Goal: Transaction & Acquisition: Download file/media

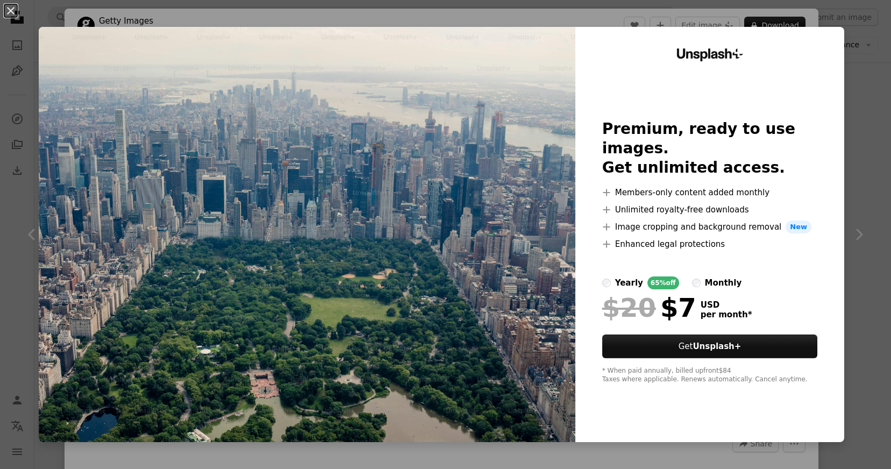
scroll to position [83, 0]
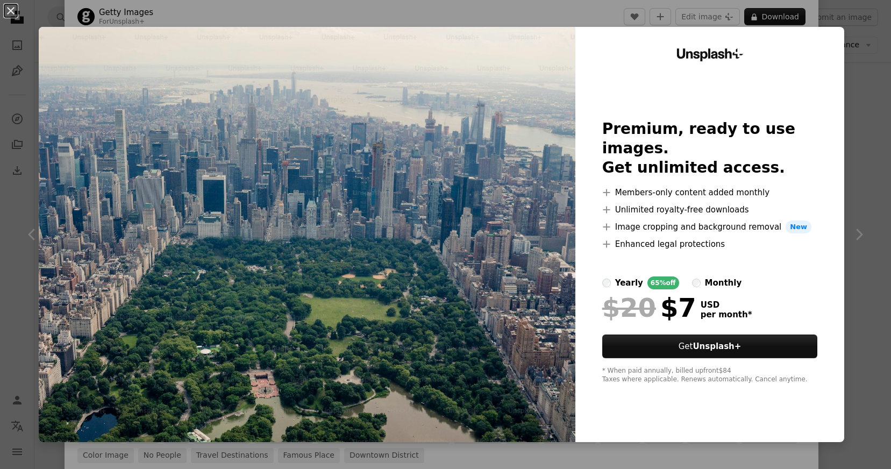
click at [365, 24] on div "An X shape Unsplash+ Premium, ready to use images. Get unlimited access. A plus…" at bounding box center [445, 234] width 891 height 469
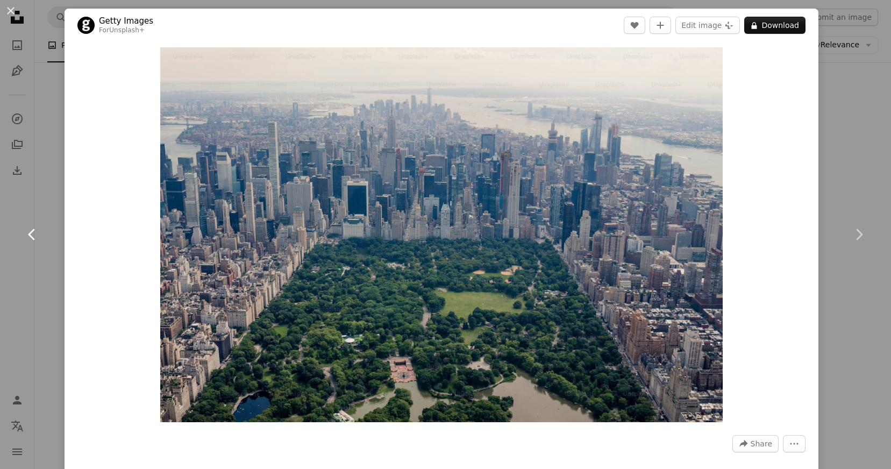
click at [40, 190] on link "Chevron left" at bounding box center [32, 234] width 64 height 103
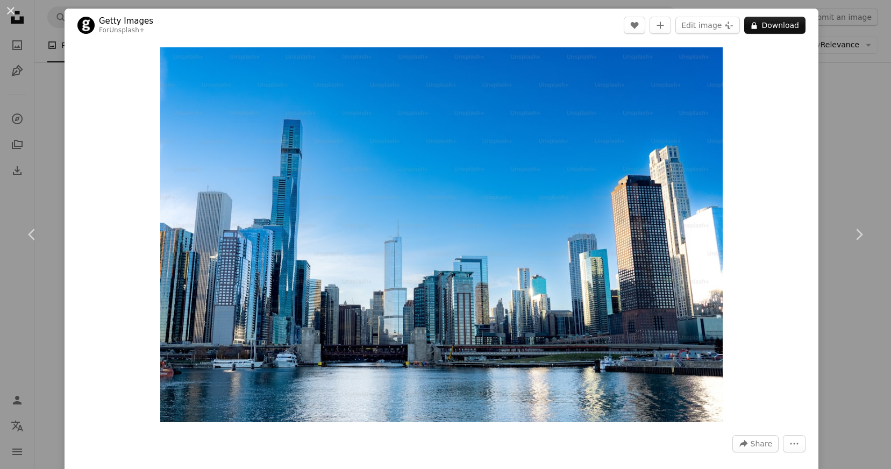
click at [875, 82] on div "An X shape Chevron left Chevron right Getty Images For Unsplash+ A heart A plus…" at bounding box center [445, 234] width 891 height 469
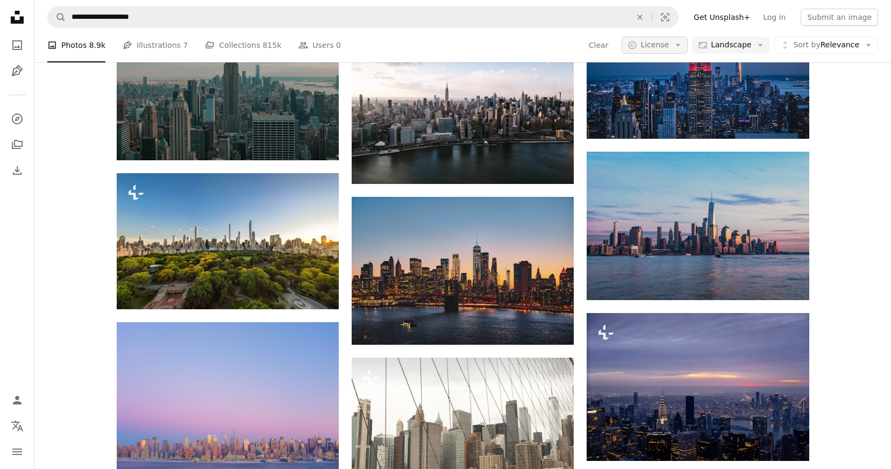
click at [666, 43] on span "License" at bounding box center [654, 44] width 28 height 9
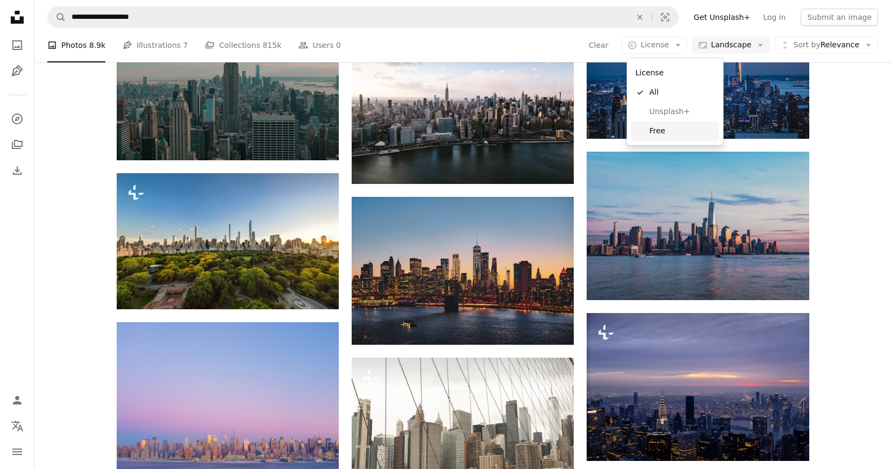
click at [661, 131] on span "Free" at bounding box center [682, 131] width 66 height 11
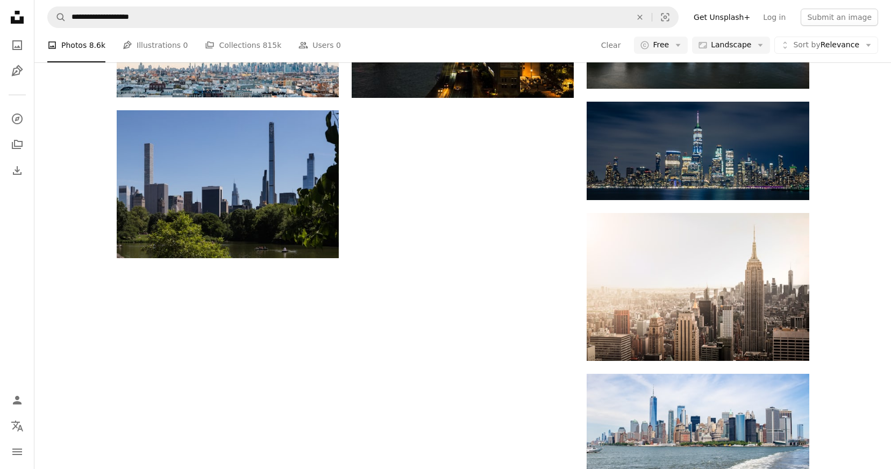
scroll to position [1122, 0]
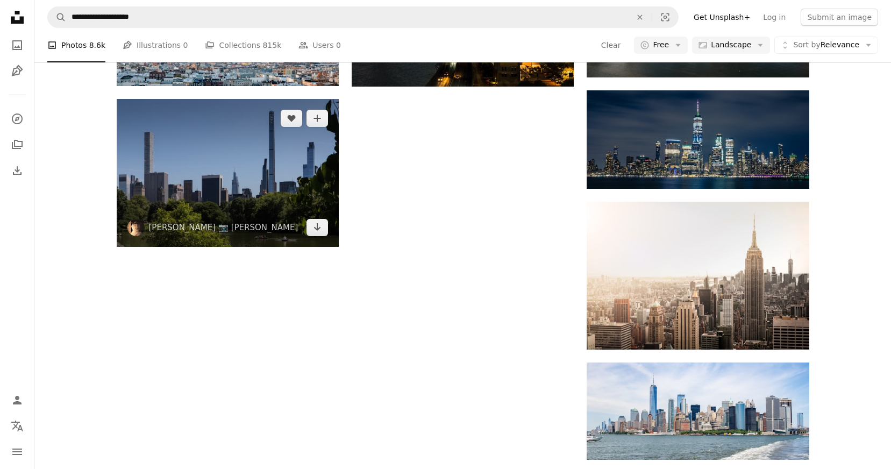
click at [219, 149] on img at bounding box center [228, 173] width 222 height 148
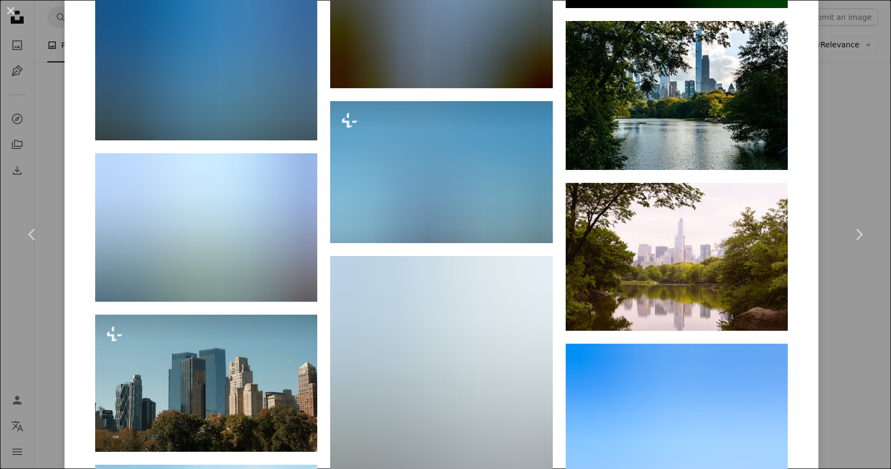
scroll to position [1659, 0]
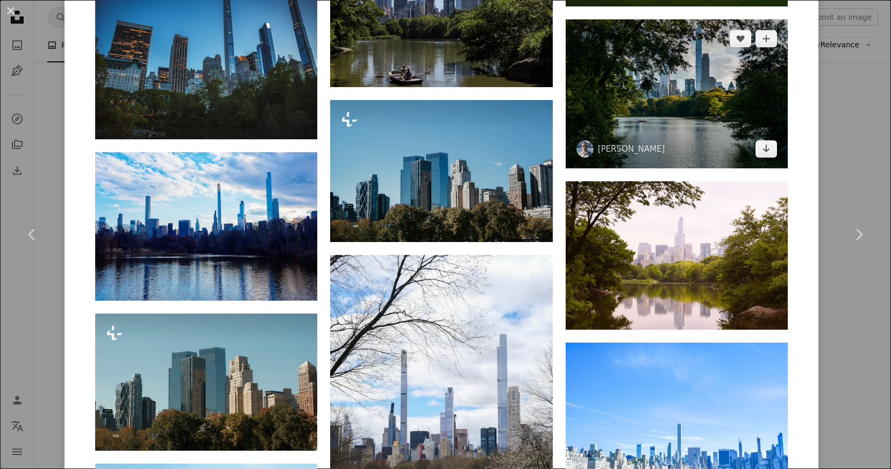
click at [689, 119] on img at bounding box center [676, 93] width 222 height 149
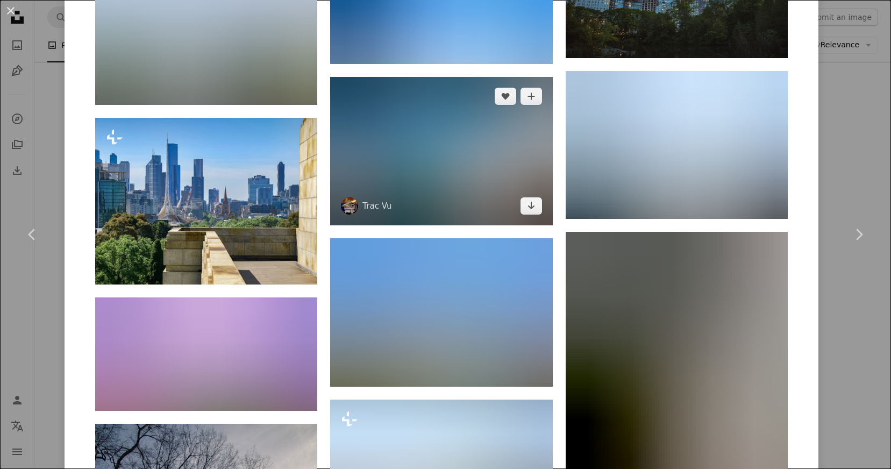
scroll to position [2284, 0]
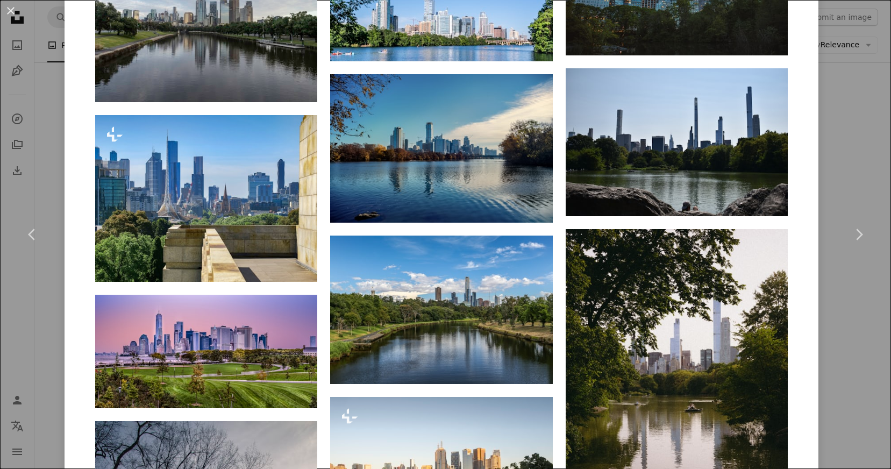
click at [46, 379] on div "An X shape Chevron left Chevron right [PERSON_NAME] davidvives A heart A plus s…" at bounding box center [445, 234] width 891 height 469
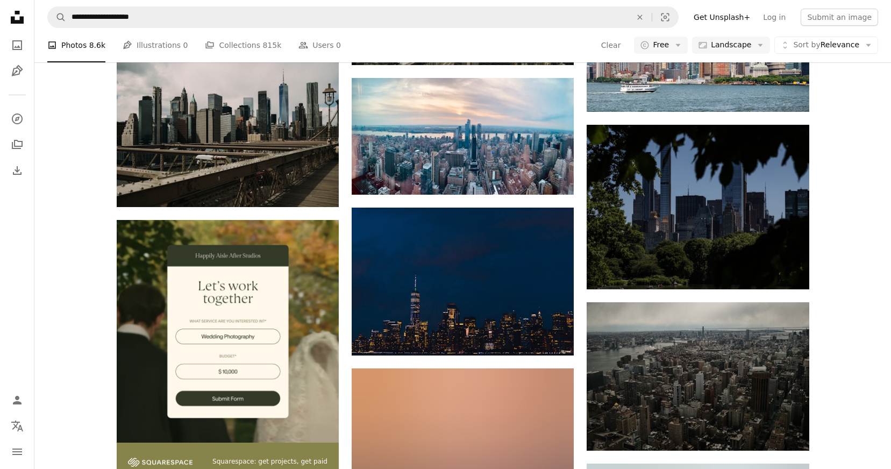
scroll to position [1642, 0]
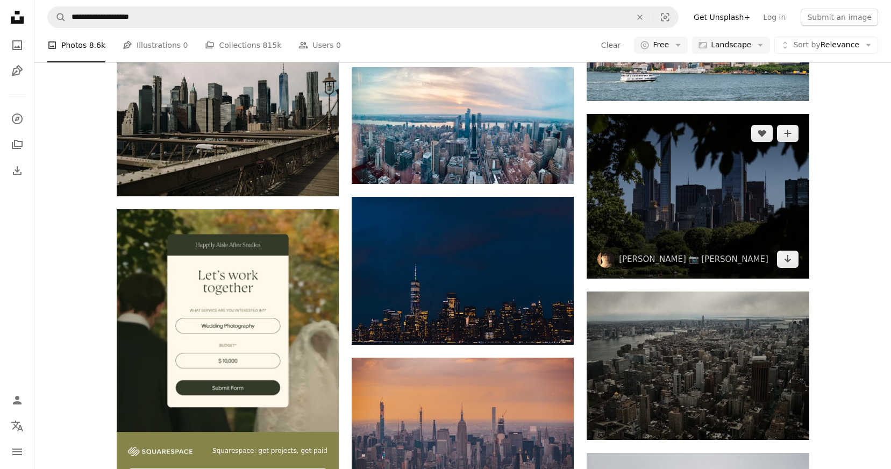
click at [708, 227] on img at bounding box center [697, 196] width 222 height 165
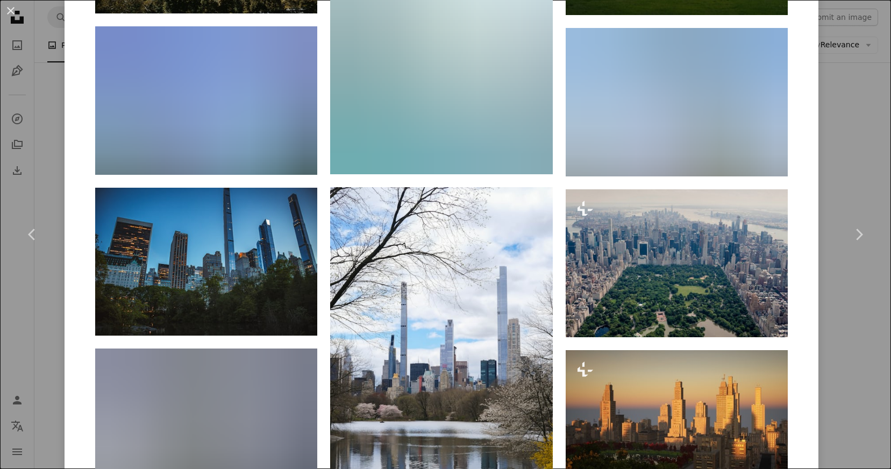
scroll to position [1955, 0]
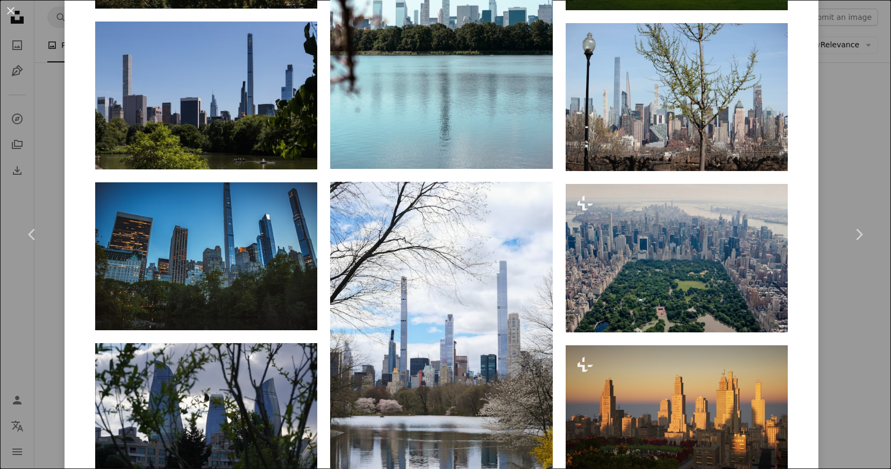
click at [43, 381] on div "An X shape Chevron left Chevron right Bernd 📷 [PERSON_NAME] hdbernd A heart A p…" at bounding box center [445, 234] width 891 height 469
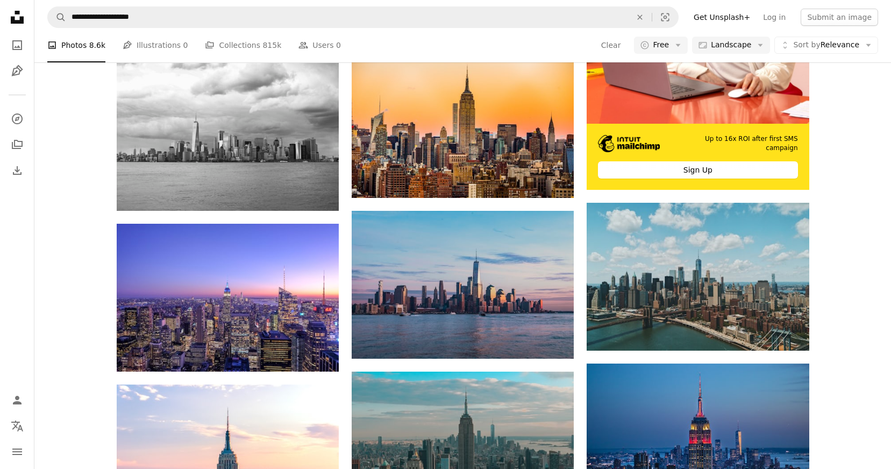
scroll to position [387, 0]
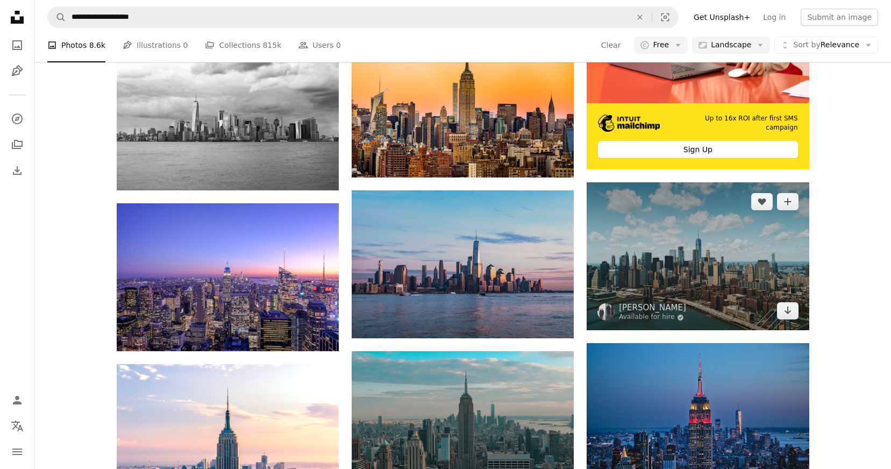
click at [662, 260] on img at bounding box center [697, 256] width 222 height 148
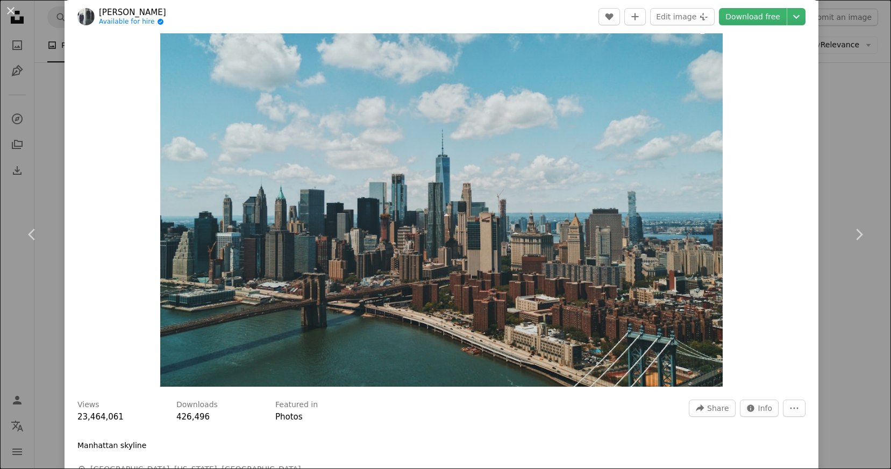
scroll to position [37, 0]
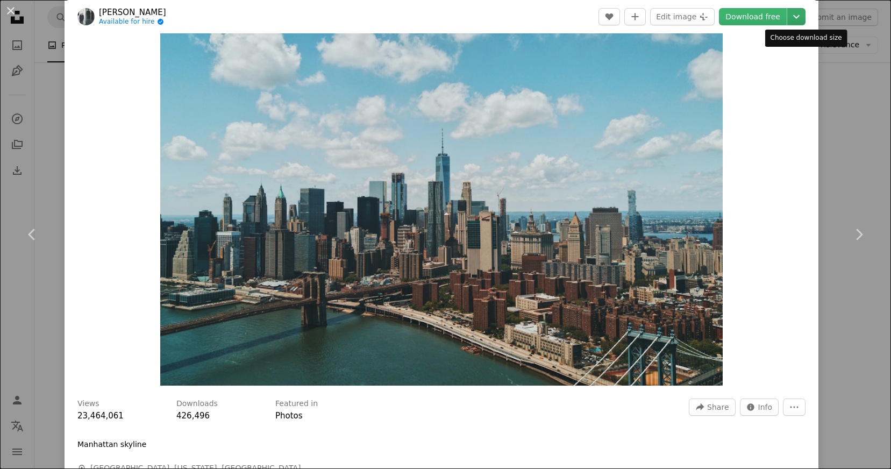
click at [799, 13] on icon "Chevron down" at bounding box center [795, 16] width 17 height 13
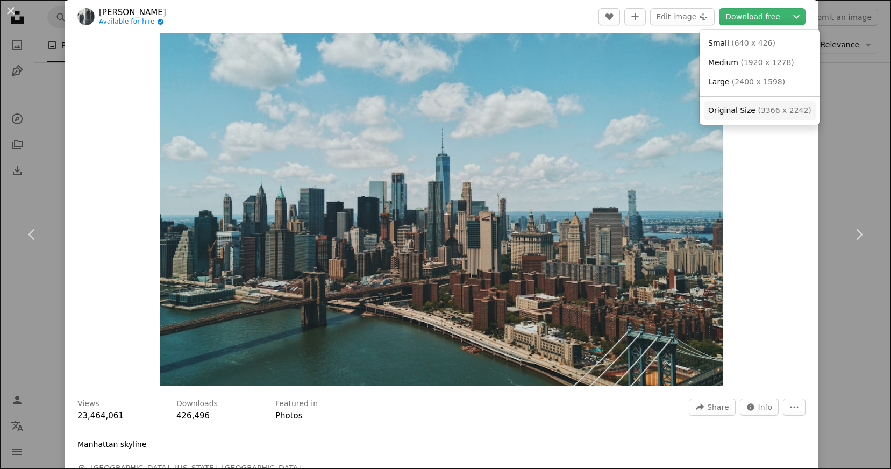
click at [747, 106] on span "Original Size" at bounding box center [731, 110] width 47 height 9
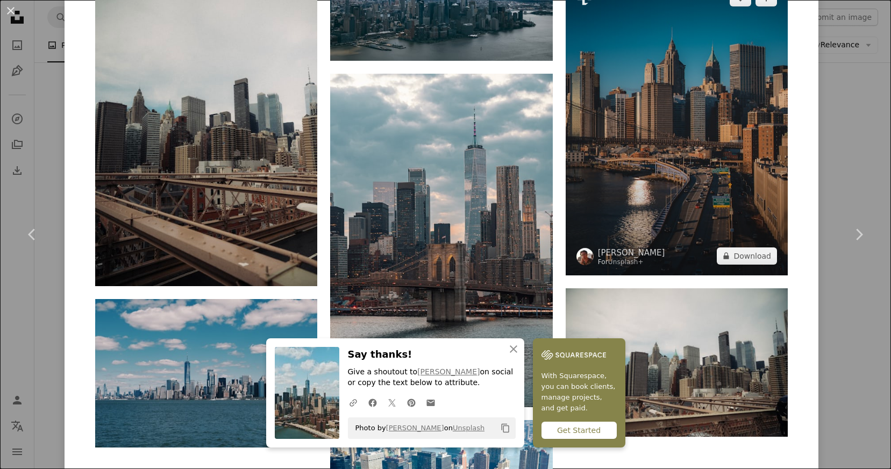
scroll to position [1660, 0]
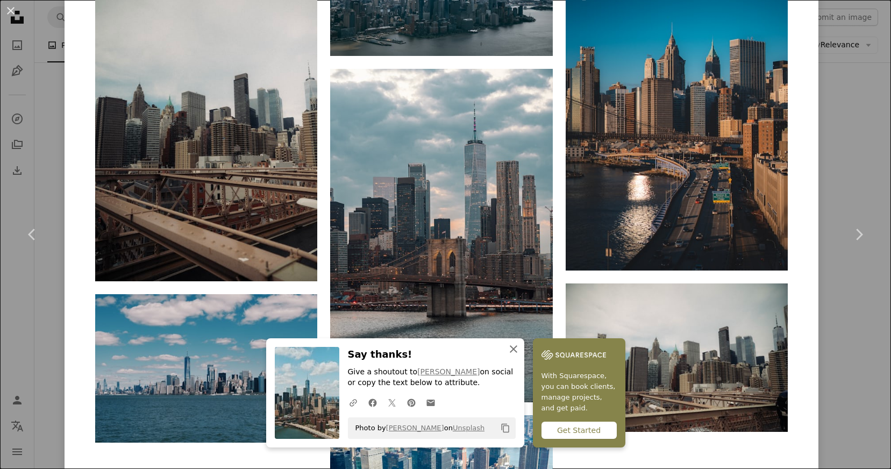
click at [516, 350] on icon "An X shape" at bounding box center [513, 348] width 13 height 13
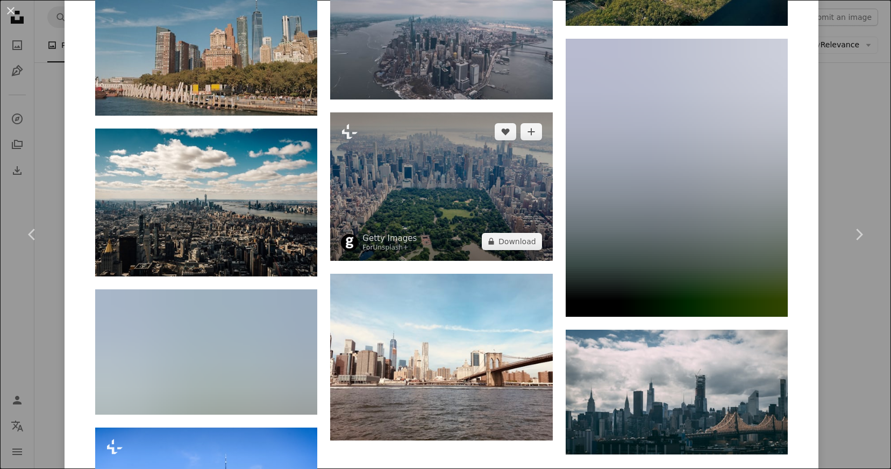
scroll to position [3992, 0]
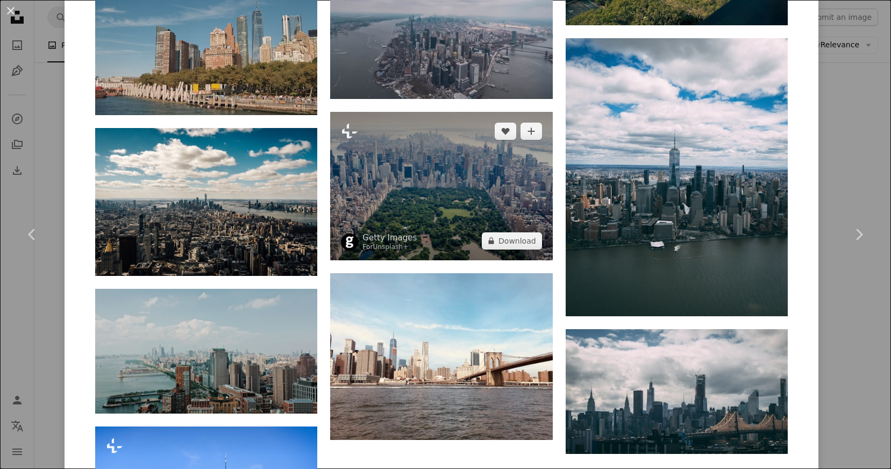
click at [446, 186] on img at bounding box center [441, 186] width 222 height 148
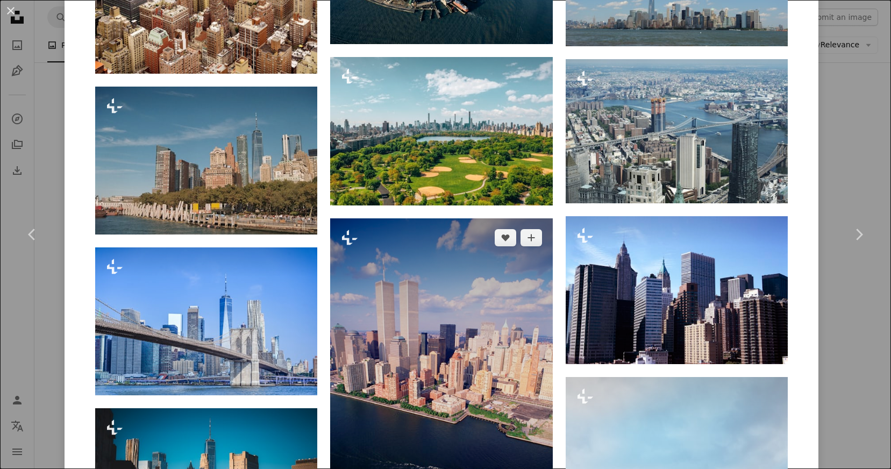
scroll to position [2123, 0]
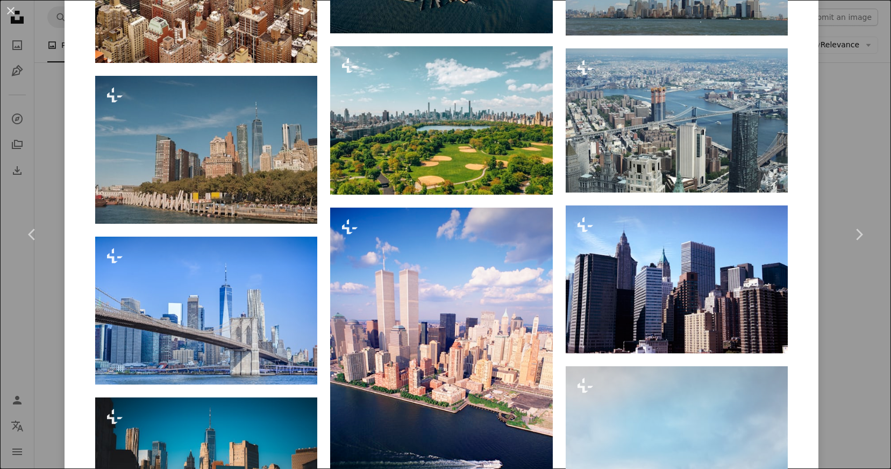
click at [52, 400] on div "An X shape Chevron left Chevron right Getty Images For Unsplash+ A heart A plus…" at bounding box center [445, 234] width 891 height 469
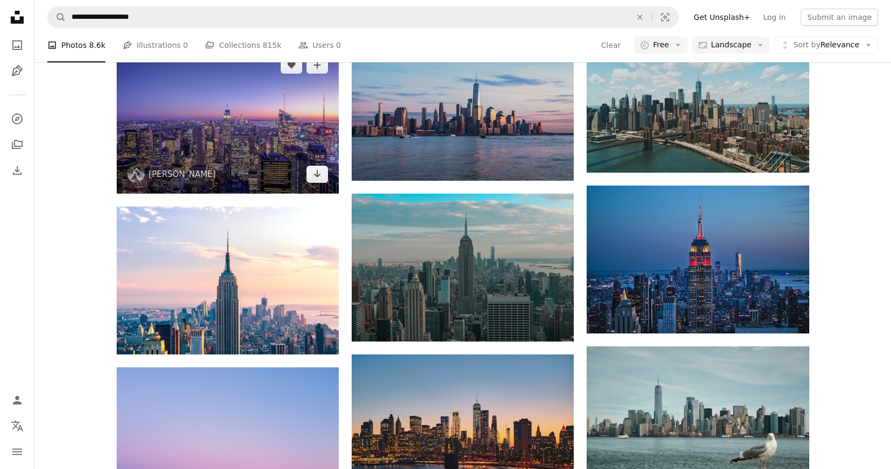
scroll to position [552, 0]
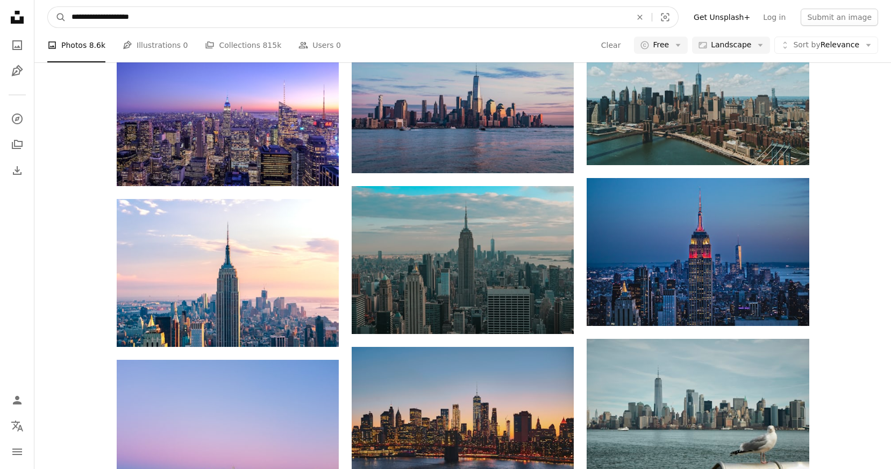
click at [233, 16] on input "**********" at bounding box center [347, 17] width 562 height 20
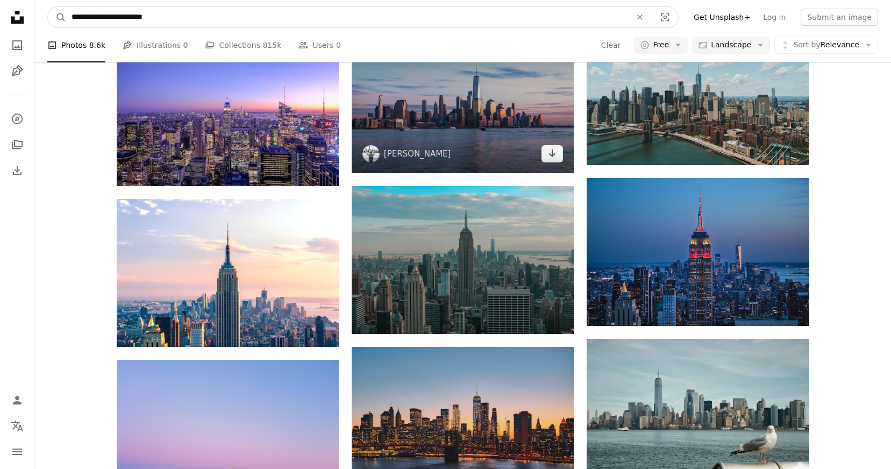
type input "**********"
click button "A magnifying glass" at bounding box center [57, 17] width 18 height 20
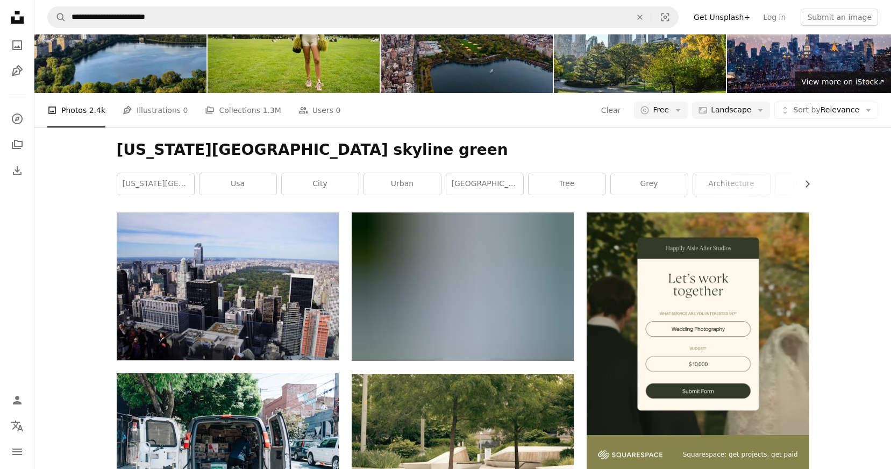
scroll to position [49, 0]
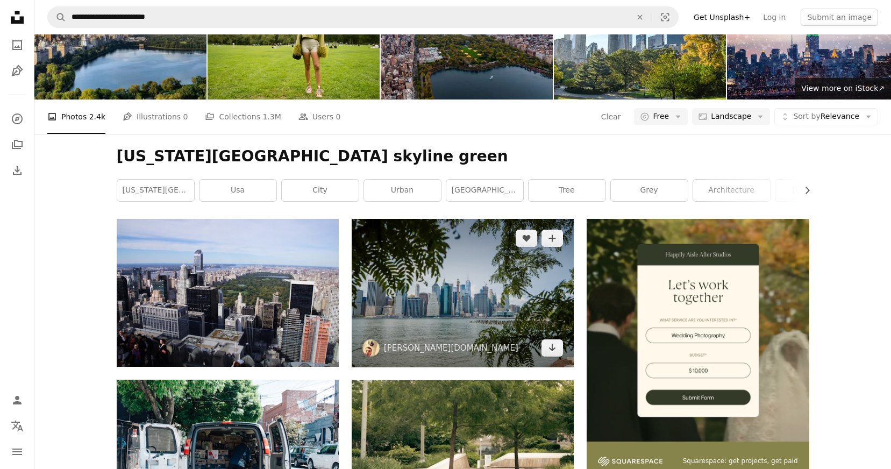
click at [400, 303] on img at bounding box center [462, 293] width 222 height 148
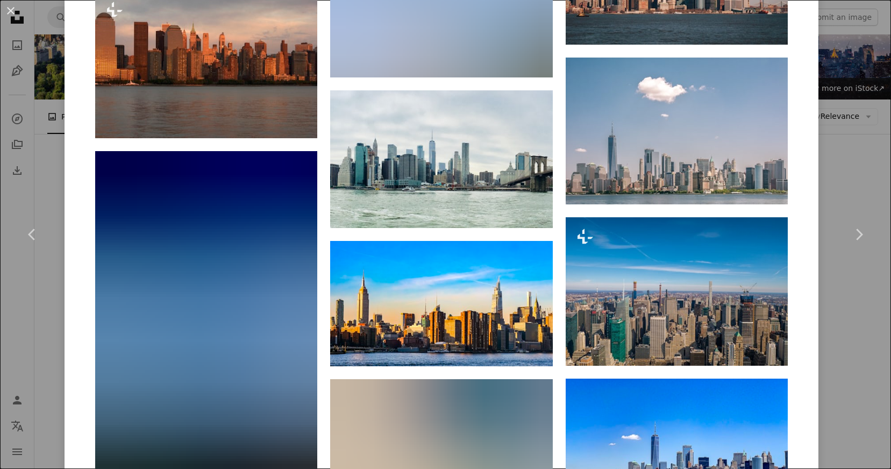
scroll to position [1961, 0]
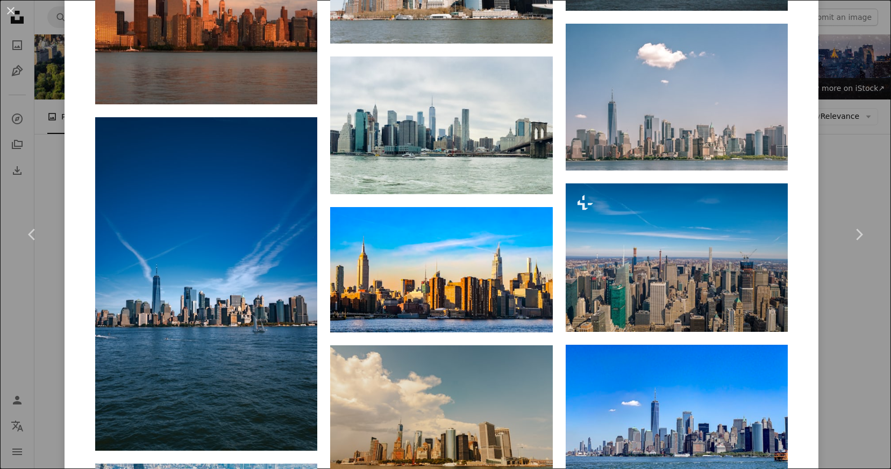
click at [53, 353] on div "An X shape Chevron left Chevron right [PERSON_NAME][DOMAIN_NAME] ruddymedia A h…" at bounding box center [445, 234] width 891 height 469
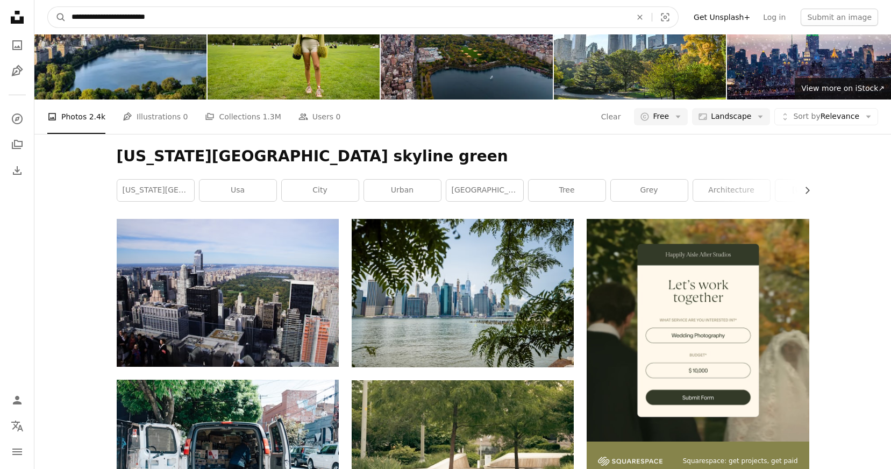
click at [168, 27] on input "**********" at bounding box center [347, 17] width 562 height 20
click at [166, 25] on input "**********" at bounding box center [347, 17] width 562 height 20
type input "**********"
click button "A magnifying glass" at bounding box center [57, 17] width 18 height 20
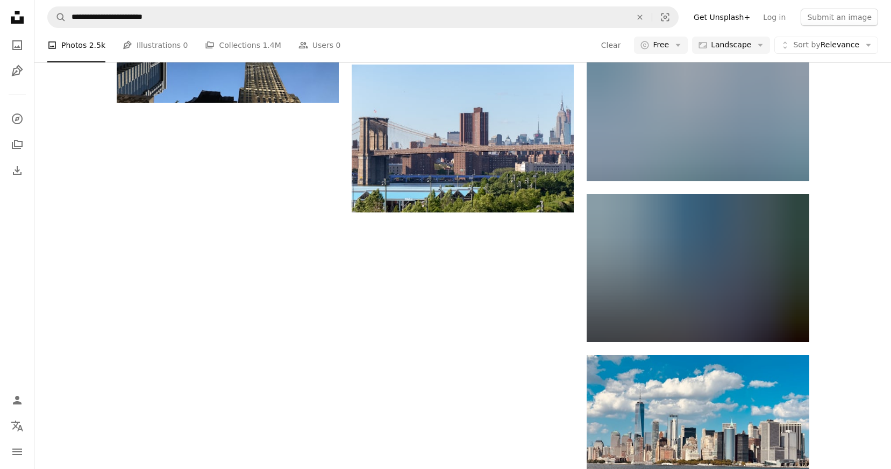
scroll to position [1138, 0]
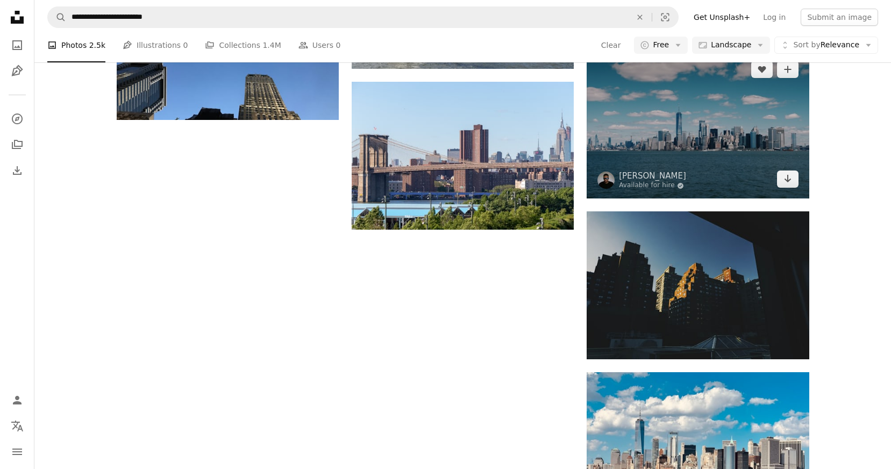
click at [638, 104] on img at bounding box center [697, 124] width 222 height 148
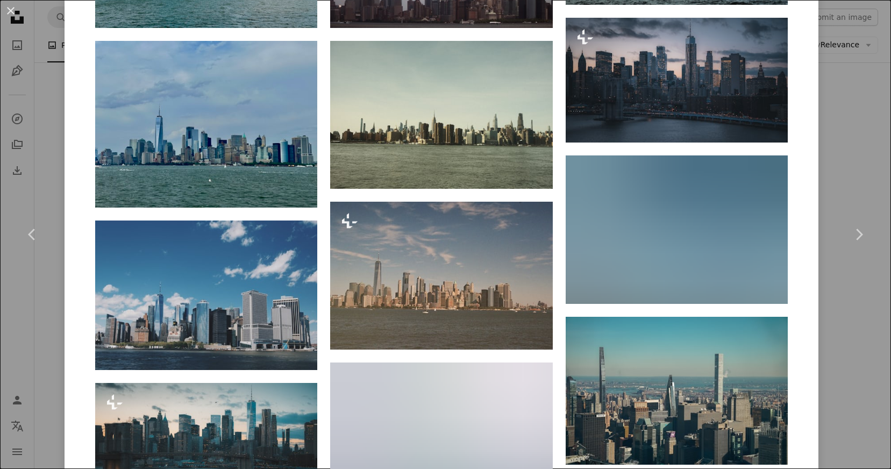
scroll to position [938, 0]
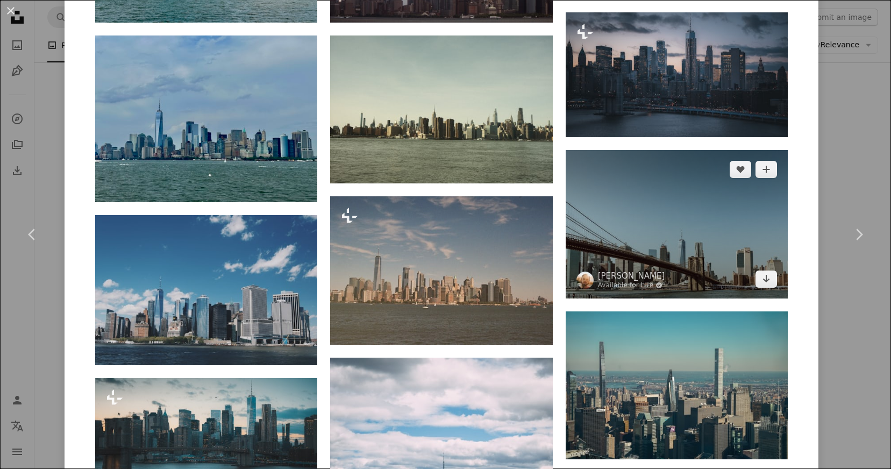
click at [666, 235] on img at bounding box center [676, 224] width 222 height 148
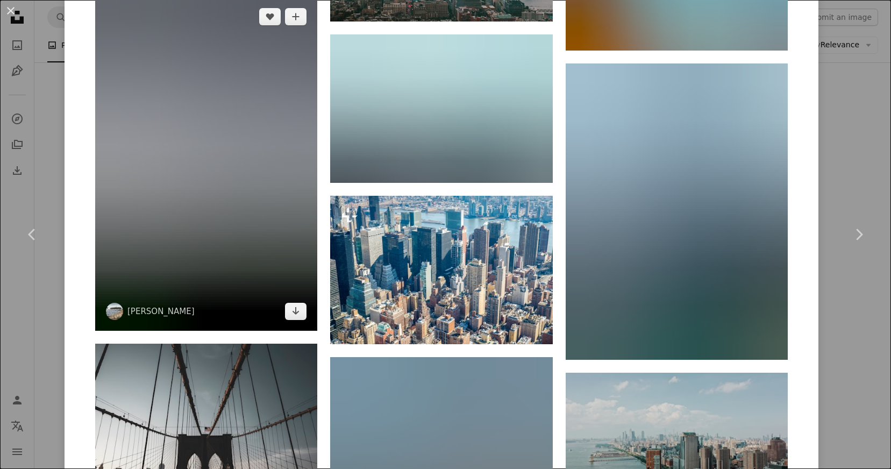
scroll to position [5303, 0]
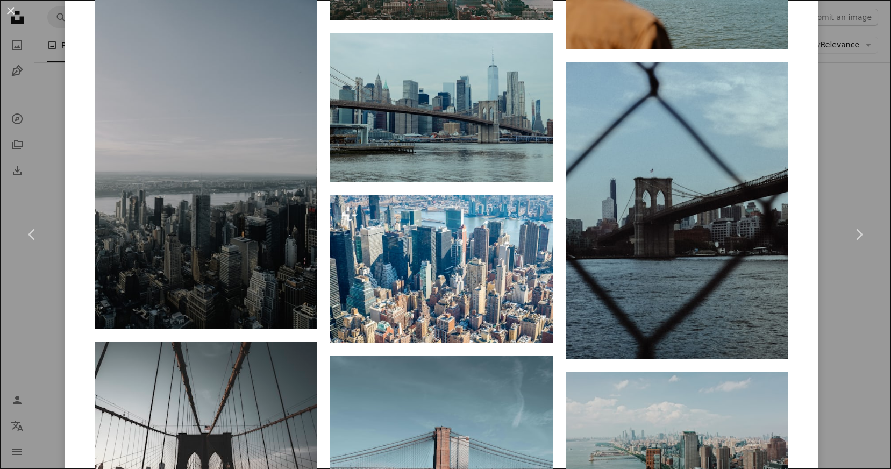
click at [49, 392] on div "An X shape Chevron left Chevron right [PERSON_NAME] Available for hire A checkm…" at bounding box center [445, 234] width 891 height 469
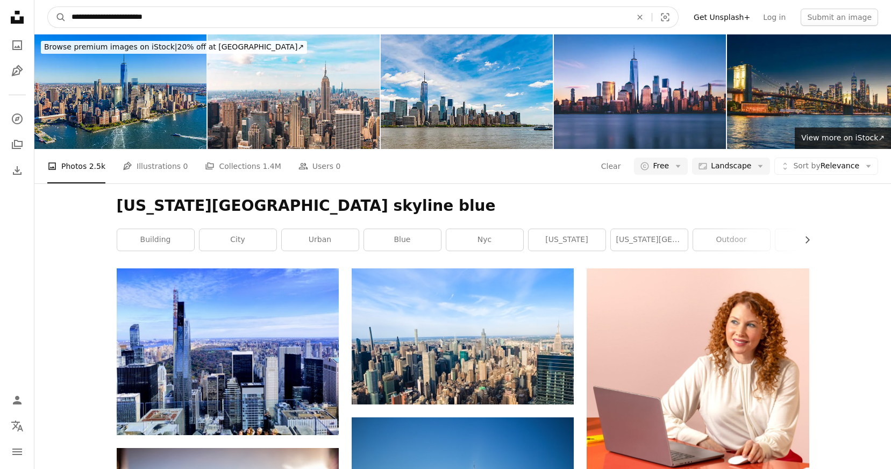
drag, startPoint x: 180, startPoint y: 17, endPoint x: 143, endPoint y: 18, distance: 36.6
click at [143, 18] on input "**********" at bounding box center [347, 17] width 562 height 20
type input "**********"
click at [48, 7] on button "A magnifying glass" at bounding box center [57, 17] width 18 height 20
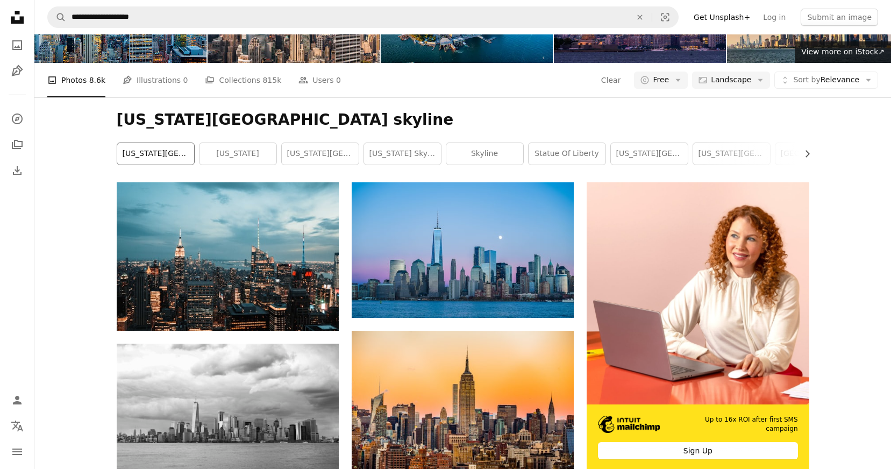
scroll to position [117, 0]
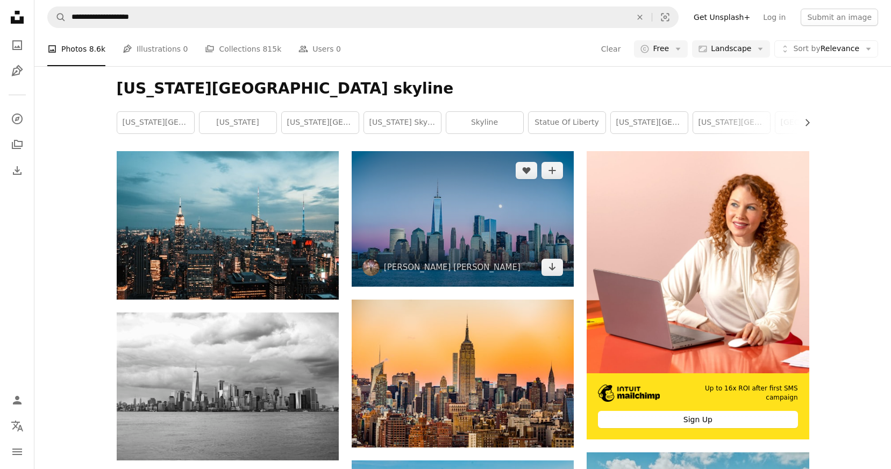
click at [446, 220] on img at bounding box center [462, 218] width 222 height 135
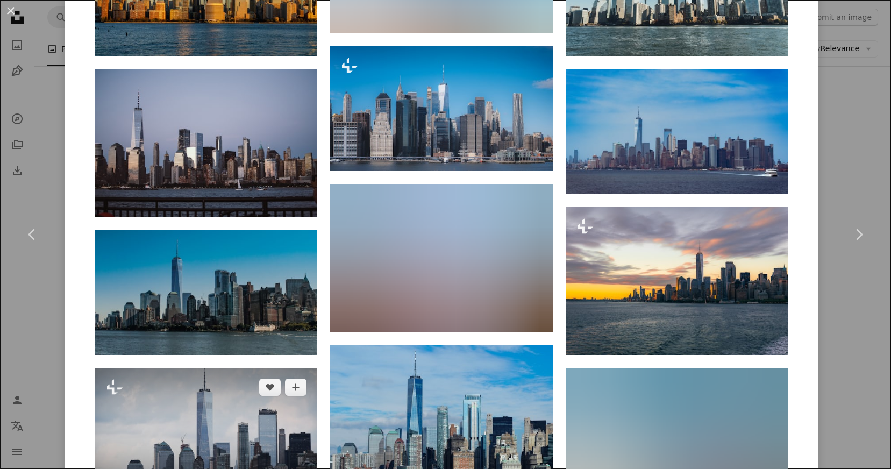
scroll to position [362, 0]
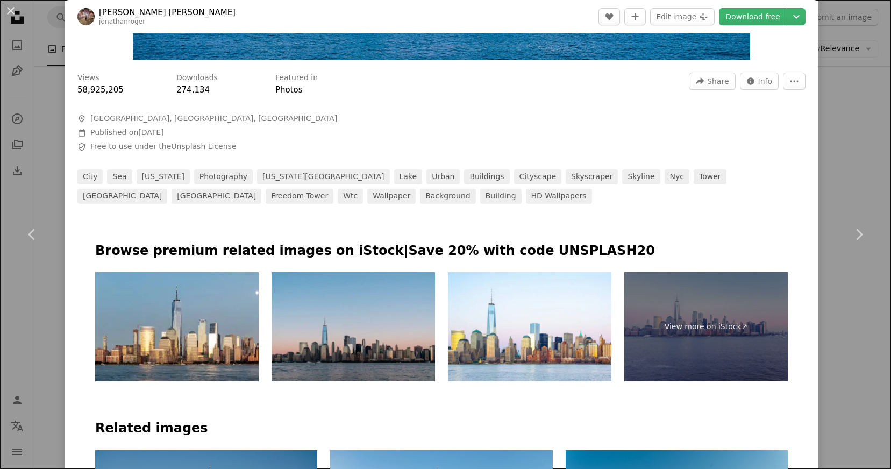
click at [38, 288] on div "An X shape Chevron left Chevron right [PERSON_NAME] [PERSON_NAME] jonathanroger…" at bounding box center [445, 234] width 891 height 469
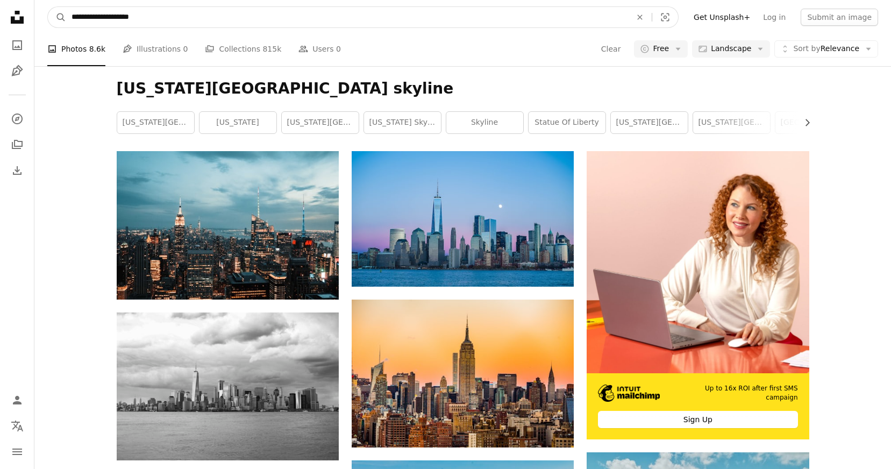
click at [149, 14] on input "**********" at bounding box center [347, 17] width 562 height 20
drag, startPoint x: 145, startPoint y: 17, endPoint x: 40, endPoint y: 15, distance: 105.4
click at [40, 15] on nav "**********" at bounding box center [462, 17] width 856 height 34
type input "**********"
click button "A magnifying glass" at bounding box center [57, 17] width 18 height 20
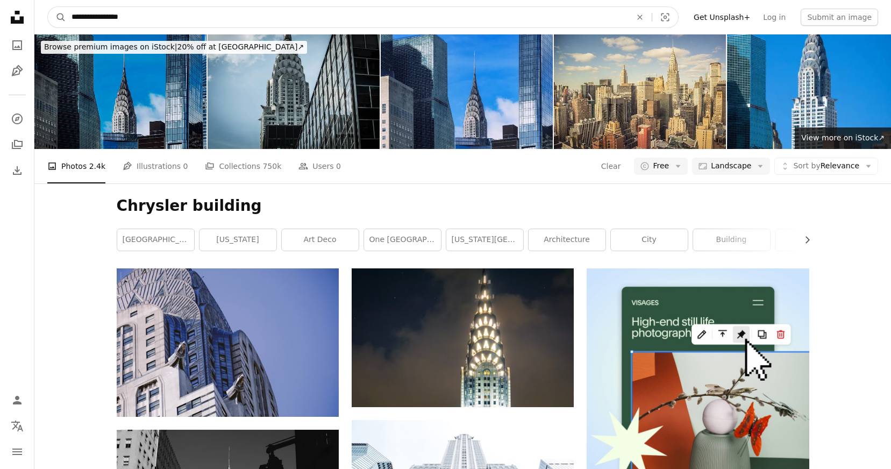
drag, startPoint x: 135, startPoint y: 17, endPoint x: -11, endPoint y: 16, distance: 145.7
type input "**********"
click button "A magnifying glass" at bounding box center [57, 17] width 18 height 20
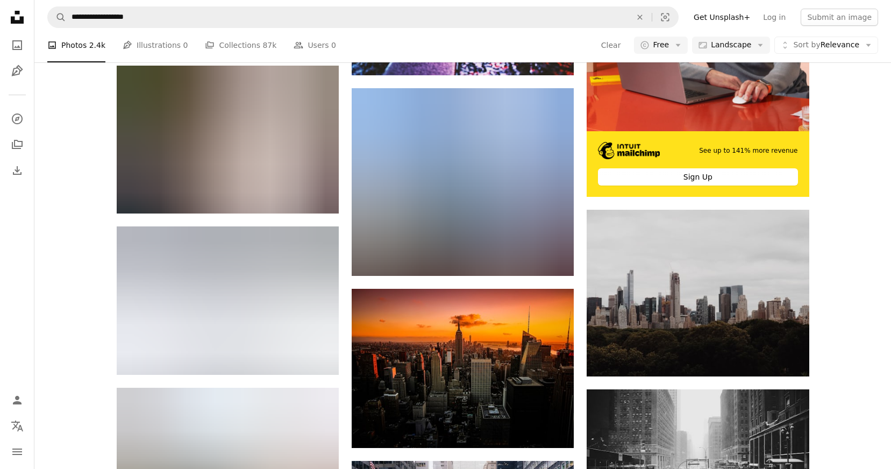
scroll to position [363, 0]
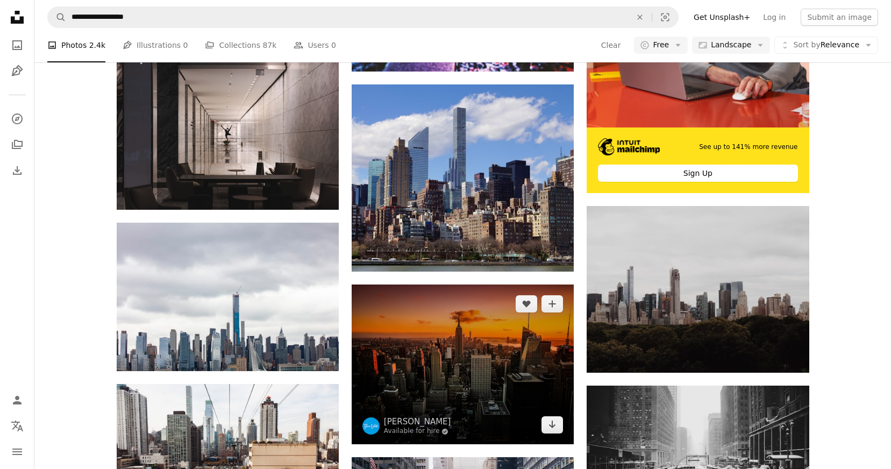
click at [475, 346] on img at bounding box center [462, 364] width 222 height 160
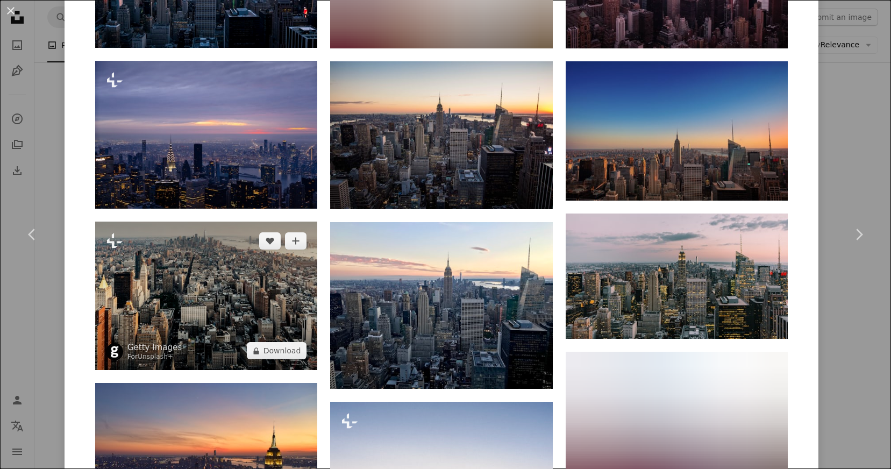
scroll to position [961, 0]
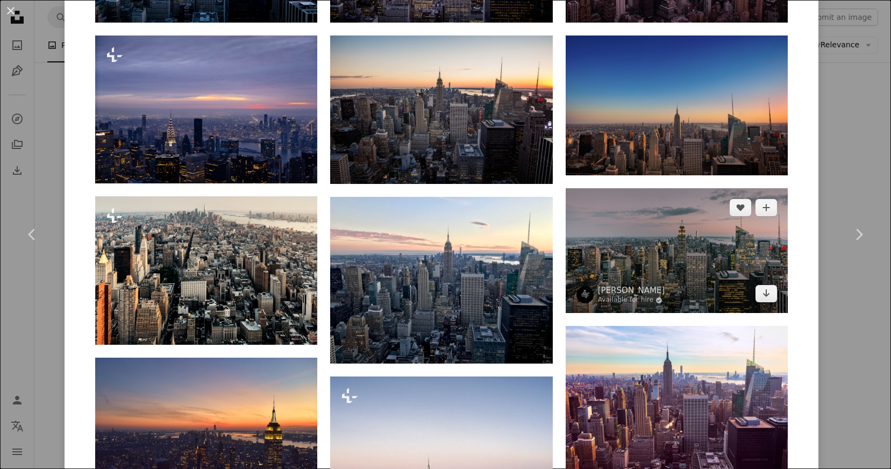
click at [703, 255] on img at bounding box center [676, 250] width 222 height 125
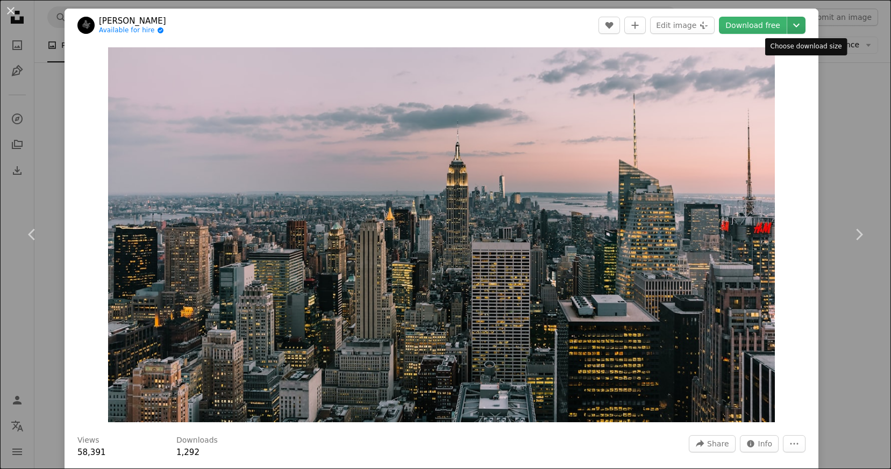
click at [803, 22] on icon "Chevron down" at bounding box center [795, 25] width 17 height 13
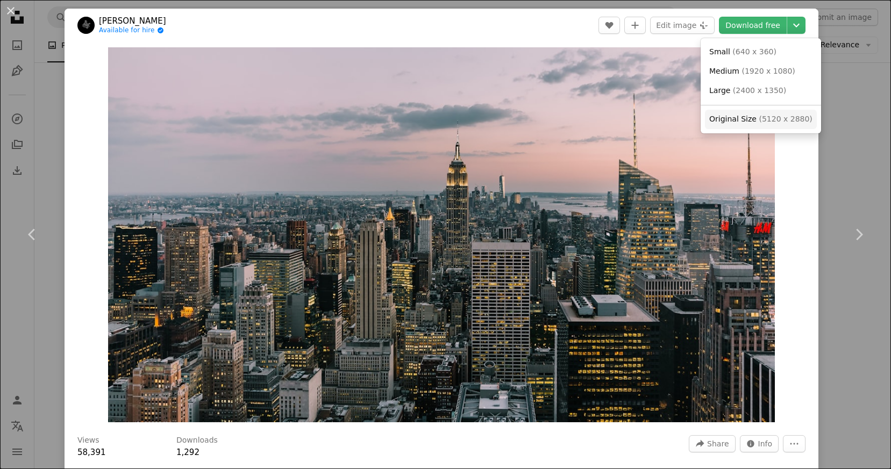
click at [759, 117] on span "( 5120 x 2880 )" at bounding box center [784, 118] width 53 height 9
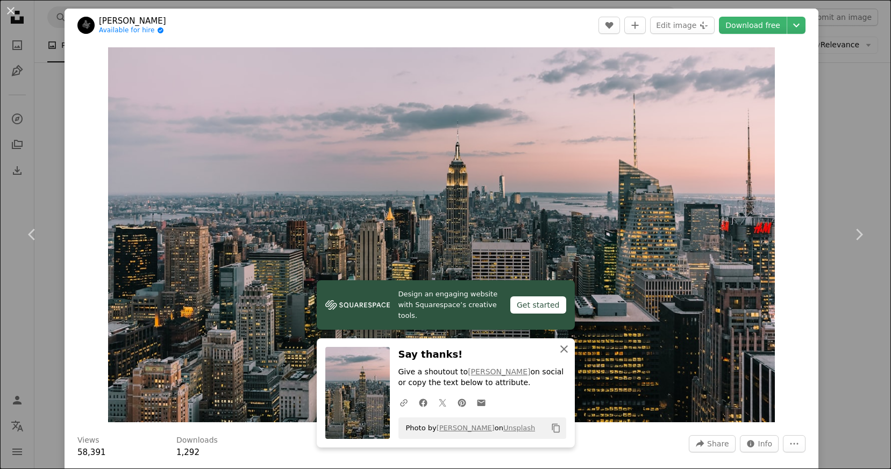
click at [564, 350] on icon "button" at bounding box center [564, 349] width 8 height 8
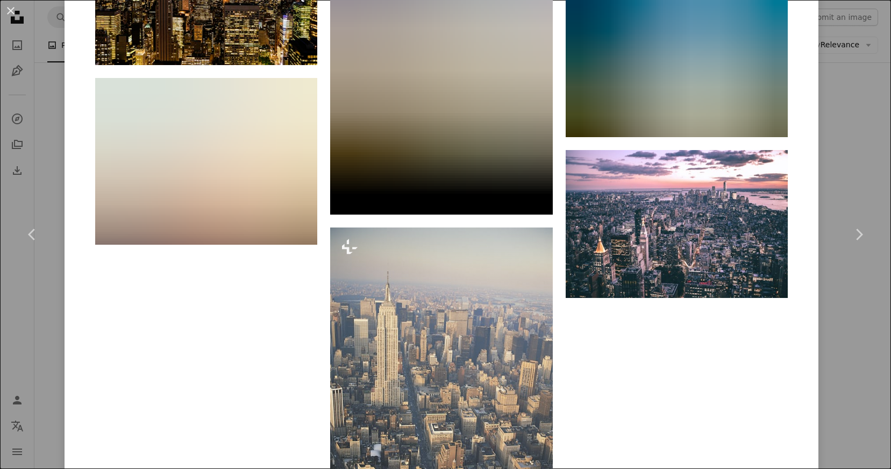
scroll to position [2904, 0]
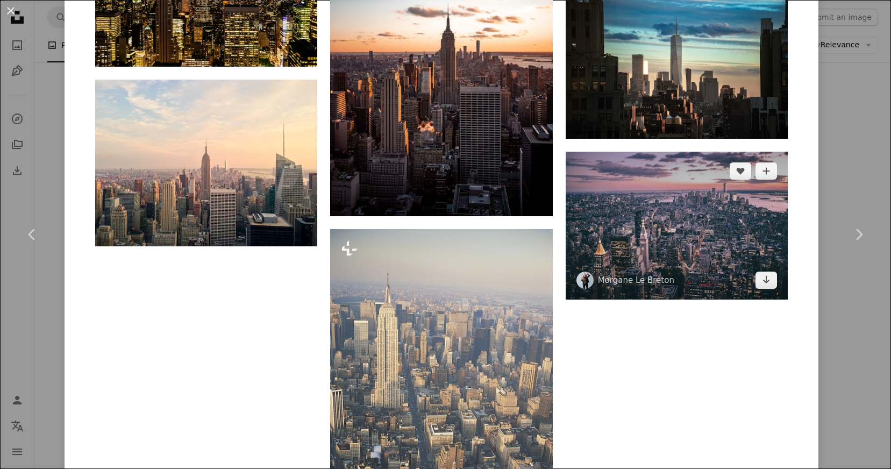
click at [641, 221] on img at bounding box center [676, 226] width 222 height 148
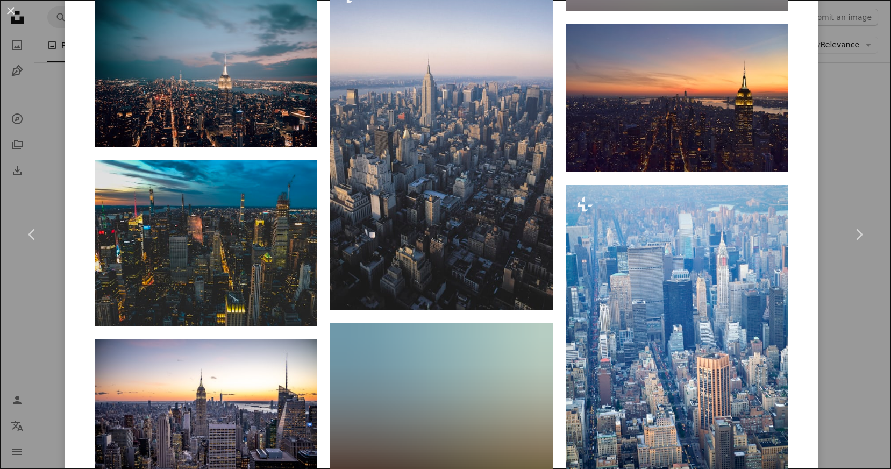
scroll to position [1499, 0]
